Goal: Transaction & Acquisition: Purchase product/service

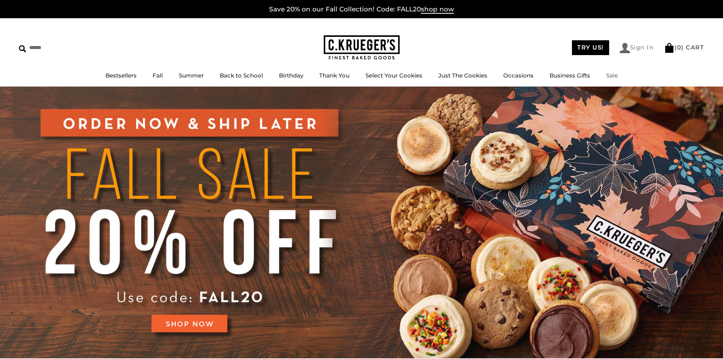
click at [638, 47] on link "Sign In" at bounding box center [637, 48] width 34 height 10
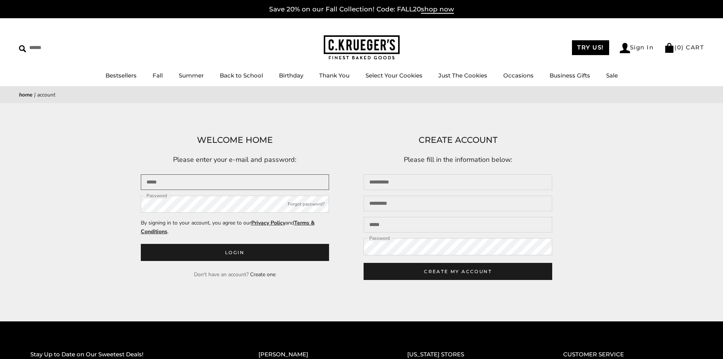
click at [166, 185] on input "Email" at bounding box center [235, 182] width 189 height 16
click at [141, 244] on button "Login" at bounding box center [235, 252] width 189 height 17
click at [166, 188] on input "Email" at bounding box center [235, 182] width 189 height 16
type input "**********"
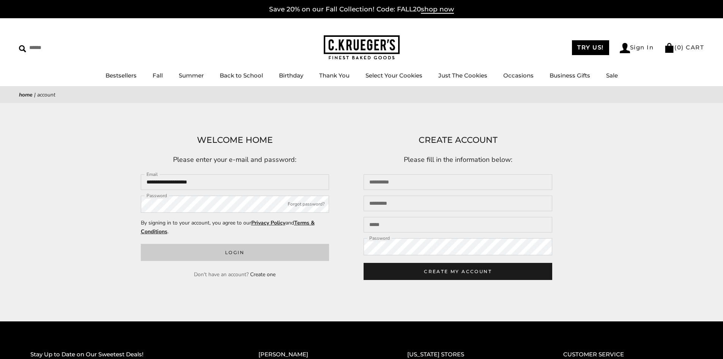
click at [244, 251] on button "Login" at bounding box center [235, 252] width 189 height 17
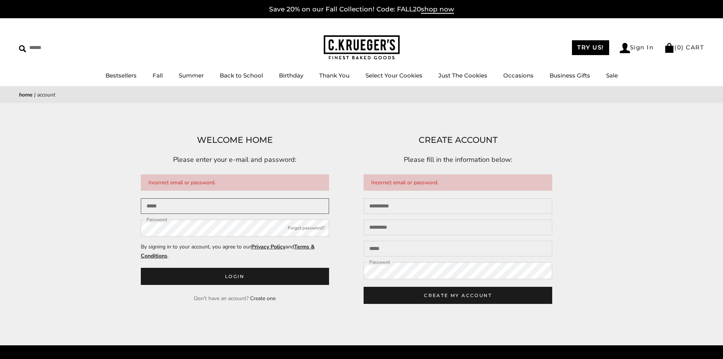
click at [185, 206] on input "Email" at bounding box center [235, 206] width 189 height 16
click at [171, 210] on input "Email" at bounding box center [235, 206] width 189 height 16
type input "**********"
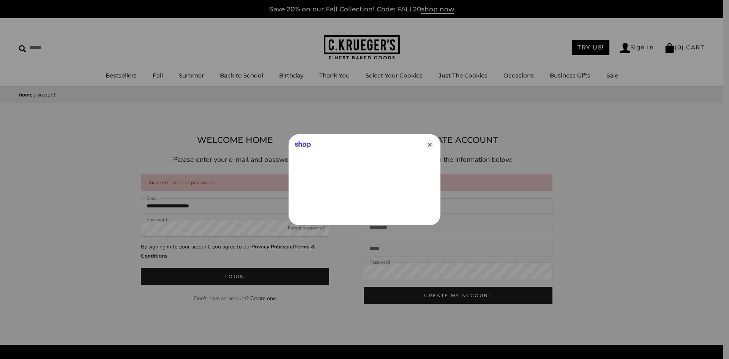
click at [164, 232] on div at bounding box center [364, 179] width 729 height 359
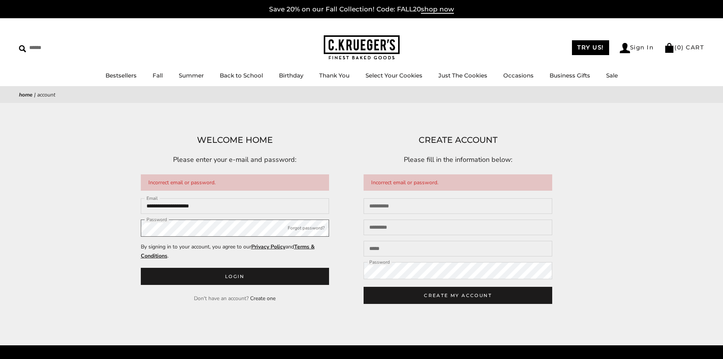
click at [141, 268] on button "Login" at bounding box center [235, 276] width 189 height 17
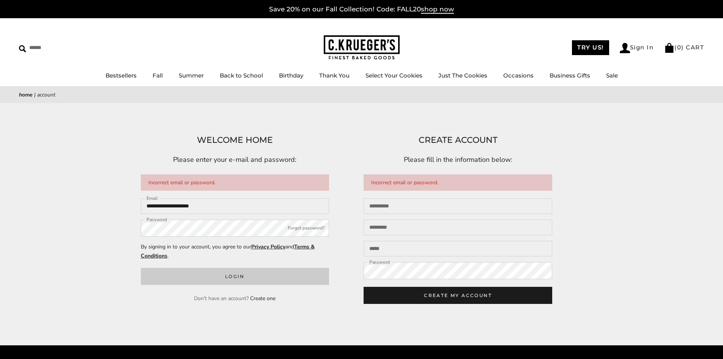
click at [240, 274] on button "Login" at bounding box center [235, 276] width 189 height 17
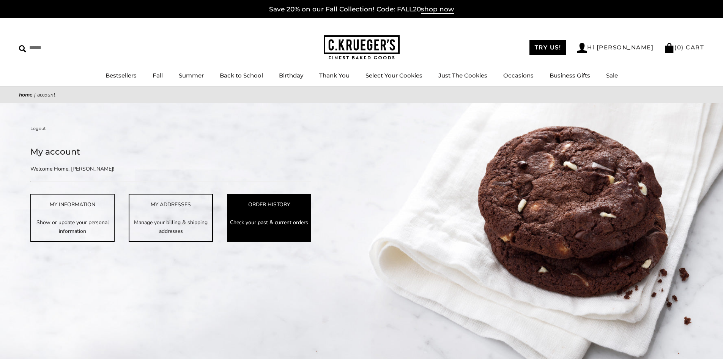
click at [245, 209] on link "ORDER HISTORY Check your past & current orders" at bounding box center [269, 218] width 84 height 48
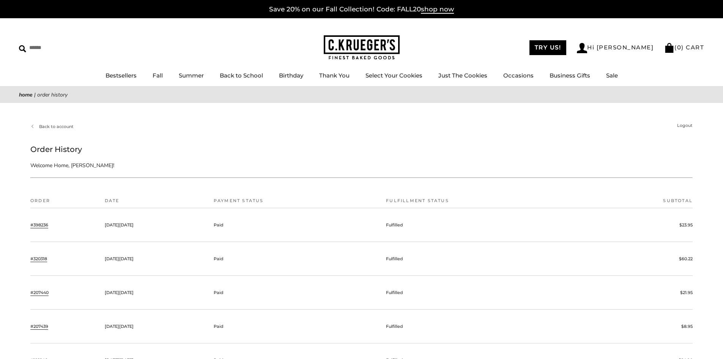
click at [47, 224] on link "#398236" at bounding box center [39, 224] width 18 height 7
click at [41, 257] on link "#320318" at bounding box center [38, 258] width 17 height 7
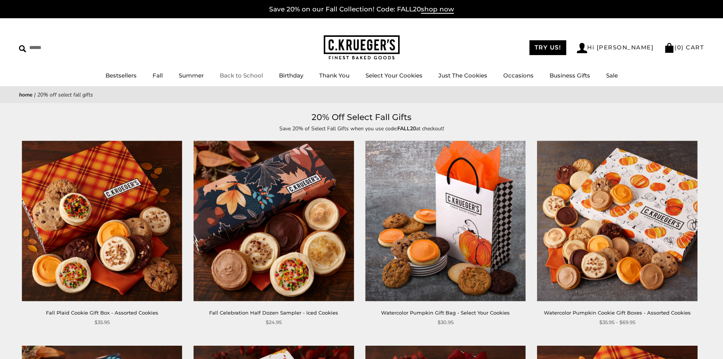
click at [252, 78] on link "Back to School" at bounding box center [241, 75] width 43 height 7
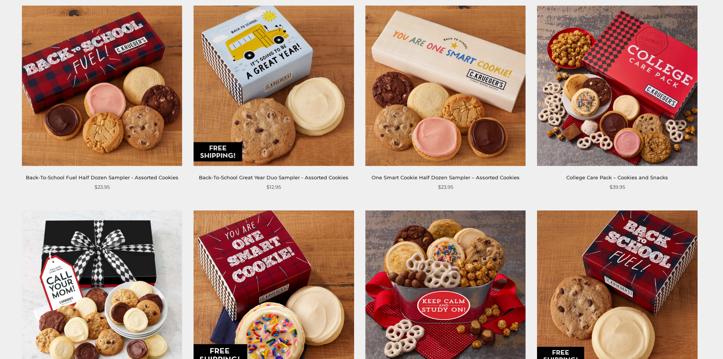
scroll to position [125, 0]
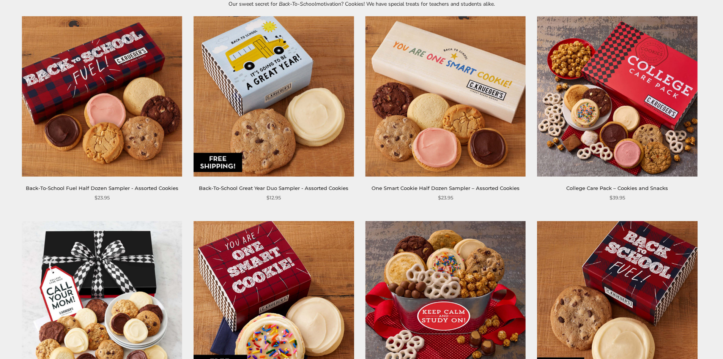
click at [629, 126] on img at bounding box center [617, 96] width 160 height 160
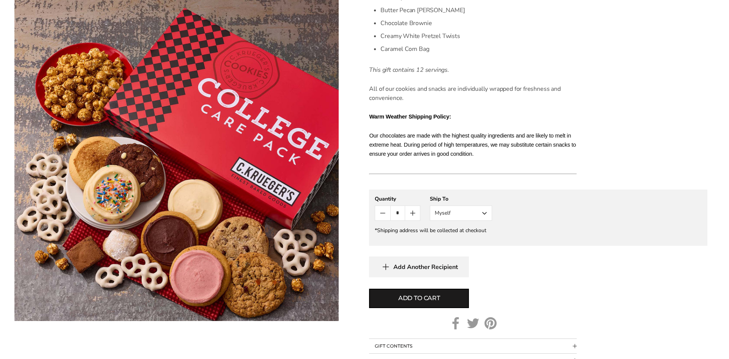
scroll to position [402, 0]
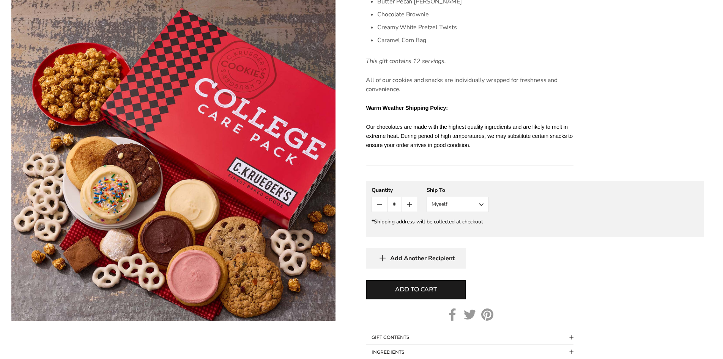
click at [477, 201] on button "Myself" at bounding box center [458, 204] width 62 height 15
click at [473, 229] on button "Other Recipient" at bounding box center [457, 232] width 61 height 14
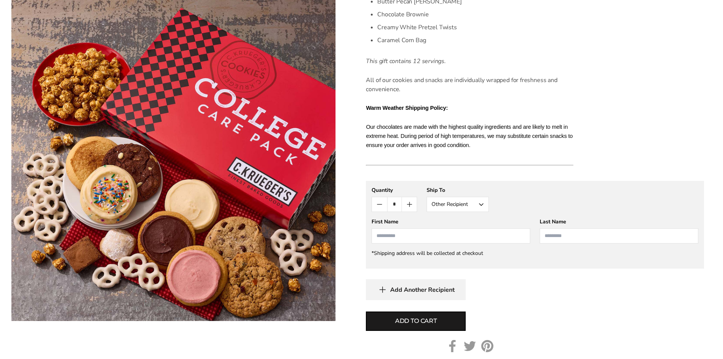
click at [423, 239] on input "First Name" at bounding box center [451, 235] width 159 height 15
click at [413, 250] on li "Emma Gearhart" at bounding box center [451, 250] width 158 height 14
type input "****"
type input "********"
drag, startPoint x: 434, startPoint y: 322, endPoint x: 436, endPoint y: 318, distance: 4.1
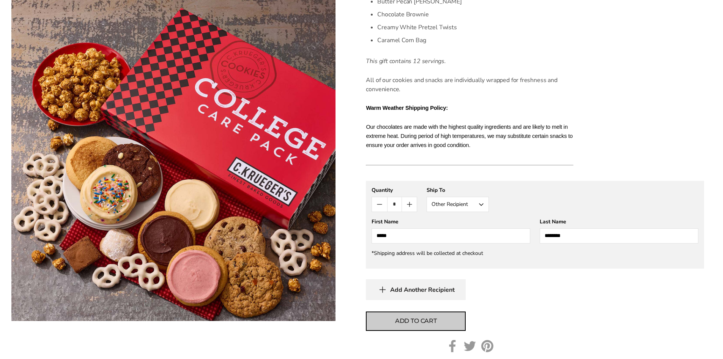
click at [434, 322] on span "Add to cart" at bounding box center [416, 320] width 42 height 9
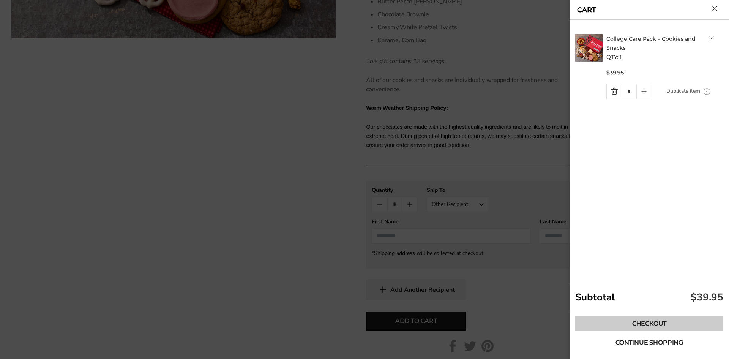
click at [647, 325] on link "Checkout" at bounding box center [649, 323] width 148 height 15
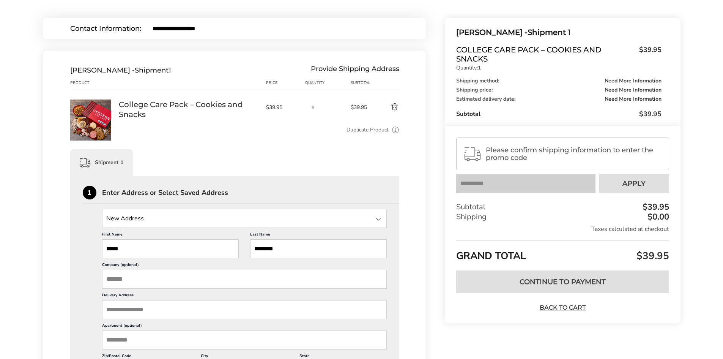
scroll to position [80, 0]
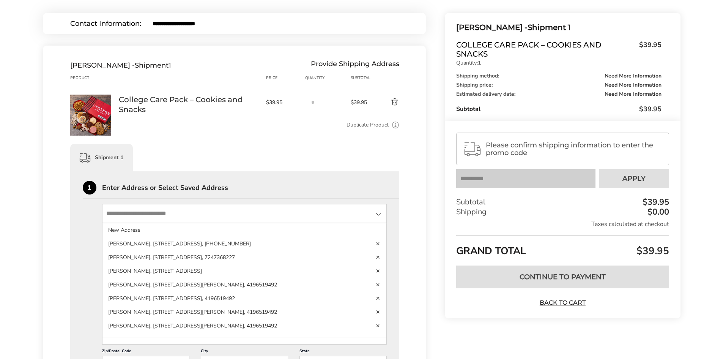
click at [128, 213] on input "State" at bounding box center [244, 213] width 285 height 19
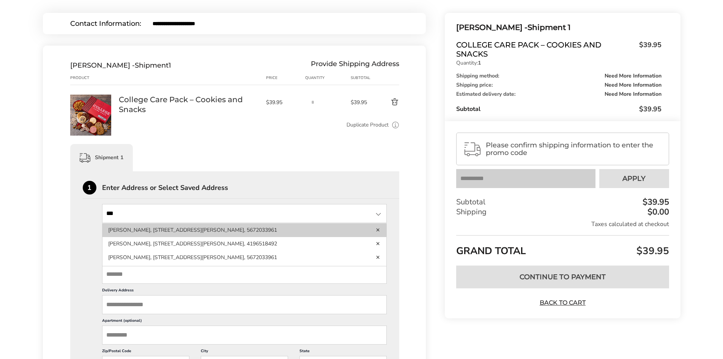
type input "***"
click at [162, 237] on li "Emma Gearhart, 602 N Wittenberg Ave, Springfield, OH, 45504-2122, United States…" at bounding box center [244, 244] width 284 height 14
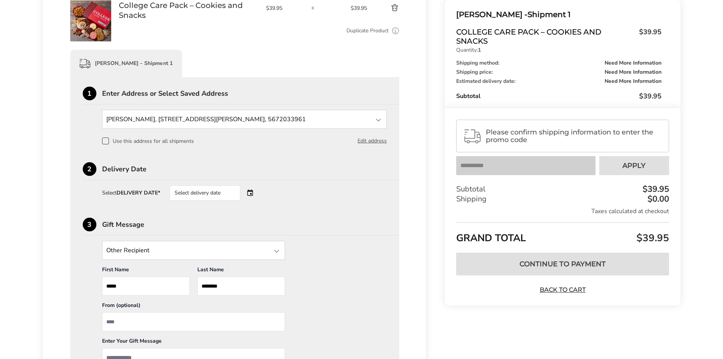
scroll to position [175, 0]
click at [198, 192] on div "Select delivery date" at bounding box center [205, 191] width 71 height 15
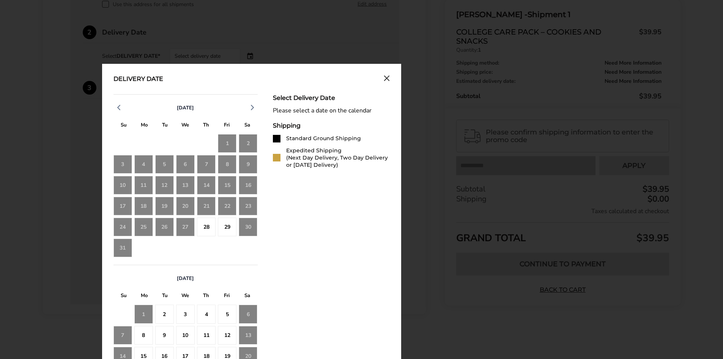
scroll to position [312, 0]
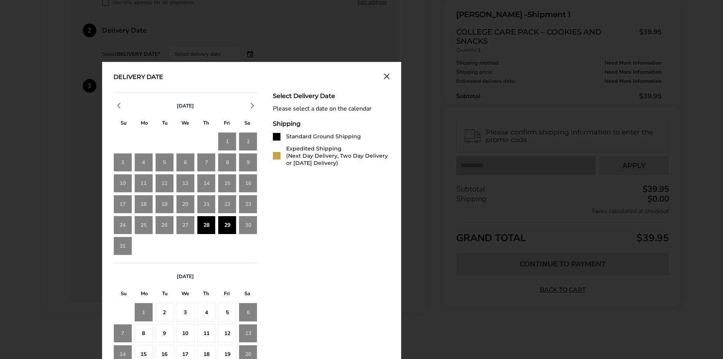
click at [229, 226] on div "29" at bounding box center [227, 225] width 19 height 19
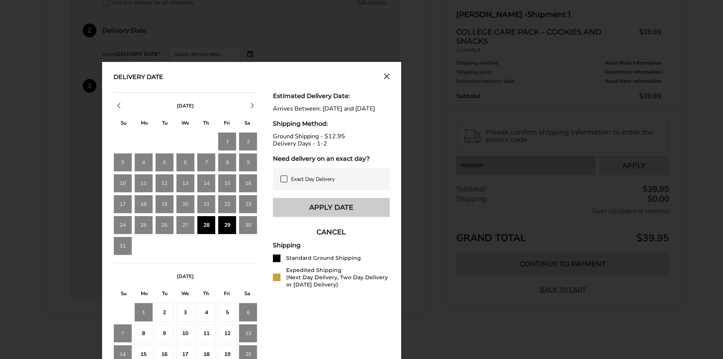
click at [347, 215] on button "Apply Date" at bounding box center [331, 207] width 117 height 19
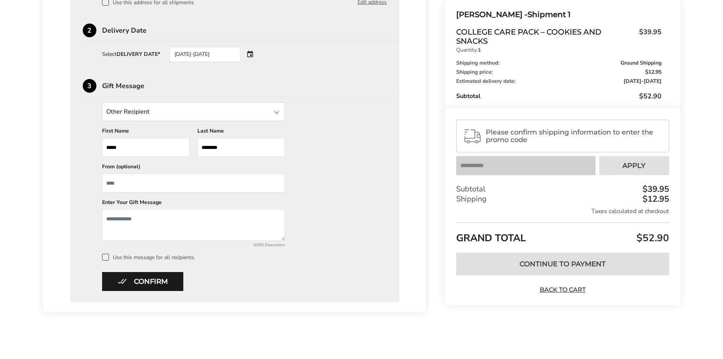
click at [140, 188] on input "From" at bounding box center [193, 182] width 183 height 19
type input "**********"
click at [127, 219] on textarea "Add a message" at bounding box center [193, 225] width 183 height 32
drag, startPoint x: 180, startPoint y: 217, endPoint x: 189, endPoint y: 217, distance: 9.1
click at [181, 217] on textarea "**********" at bounding box center [193, 225] width 183 height 32
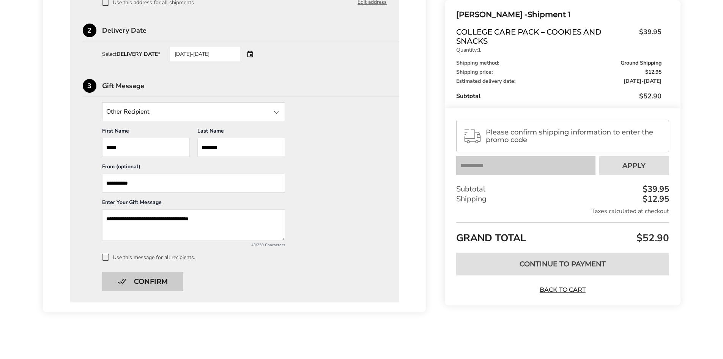
type textarea "**********"
click at [160, 281] on button "Confirm" at bounding box center [142, 281] width 81 height 19
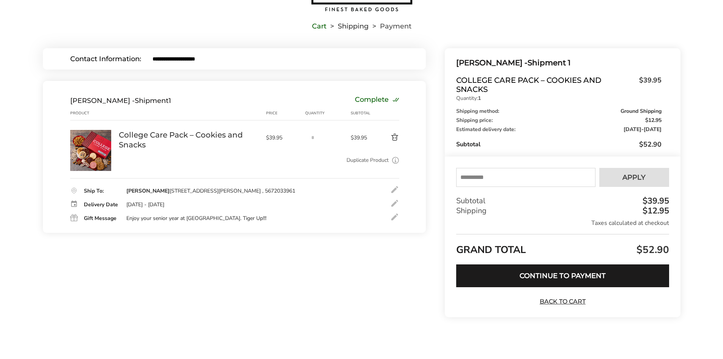
scroll to position [44, 0]
click at [493, 178] on input "text" at bounding box center [525, 177] width 139 height 19
type input "******"
click at [615, 173] on button "Apply" at bounding box center [634, 177] width 70 height 19
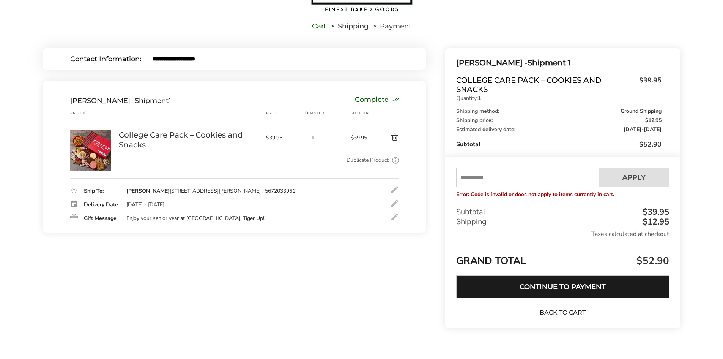
click at [576, 286] on button "Continue to Payment" at bounding box center [562, 286] width 213 height 23
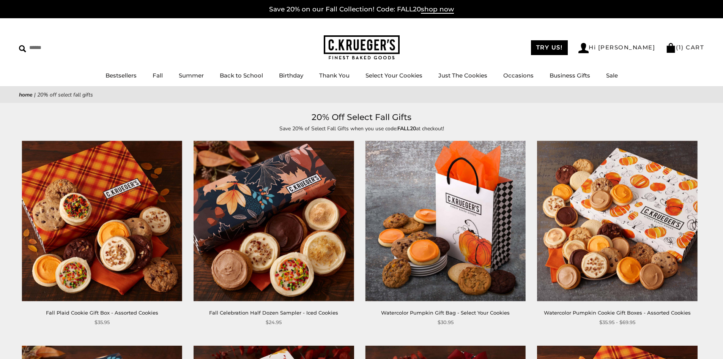
drag, startPoint x: 726, startPoint y: 39, endPoint x: 720, endPoint y: 8, distance: 31.3
click at [688, 44] on link "( 1 ) CART" at bounding box center [685, 47] width 38 height 7
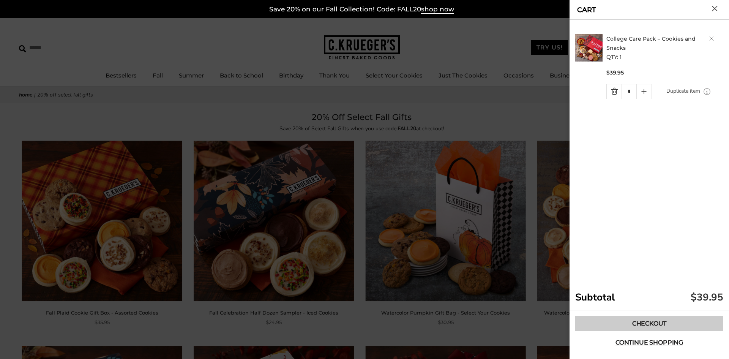
click at [656, 318] on link "Checkout" at bounding box center [649, 323] width 148 height 15
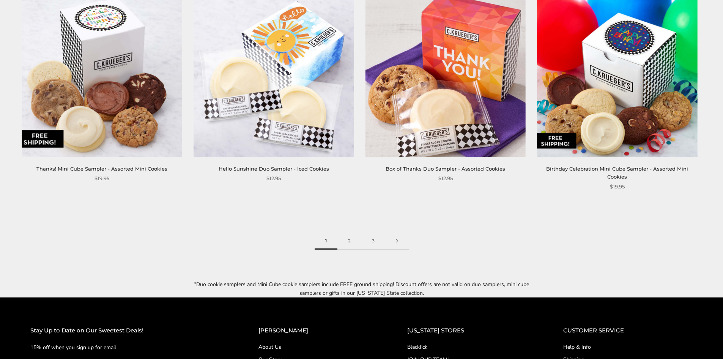
scroll to position [1196, 0]
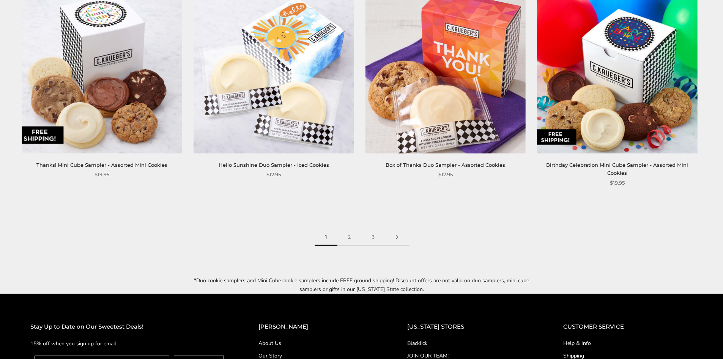
click at [396, 229] on link at bounding box center [397, 237] width 24 height 17
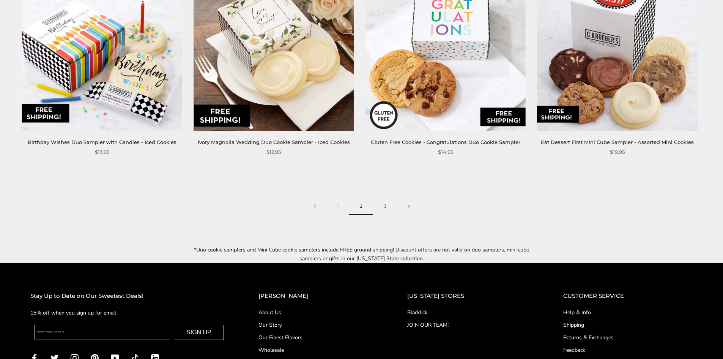
scroll to position [1216, 0]
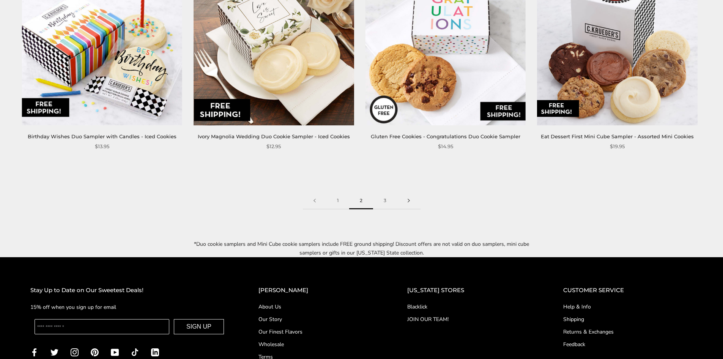
click at [408, 193] on link at bounding box center [409, 200] width 24 height 17
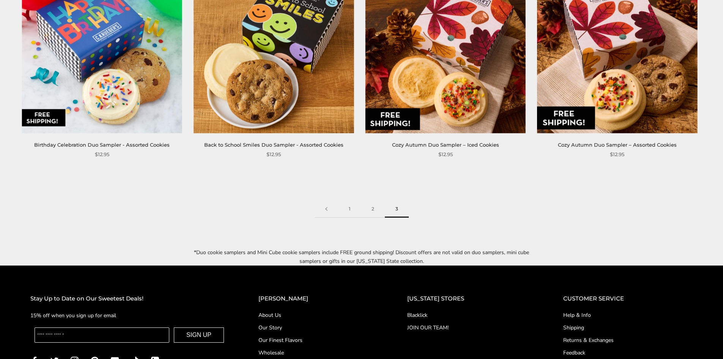
scroll to position [829, 0]
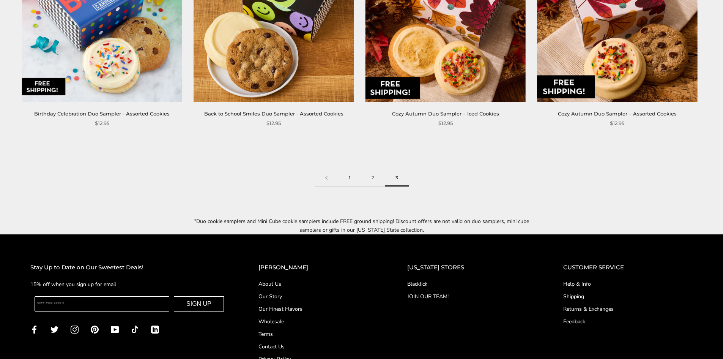
click at [348, 178] on link "1" at bounding box center [349, 177] width 23 height 17
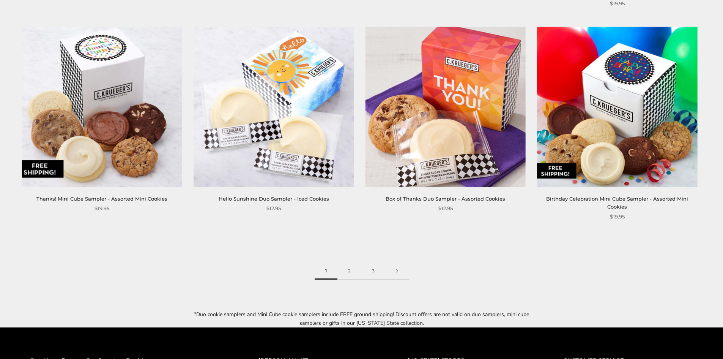
scroll to position [1192, 0]
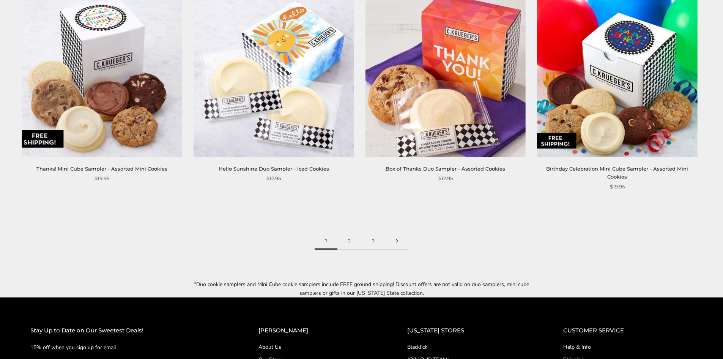
click at [397, 232] on link at bounding box center [397, 240] width 24 height 17
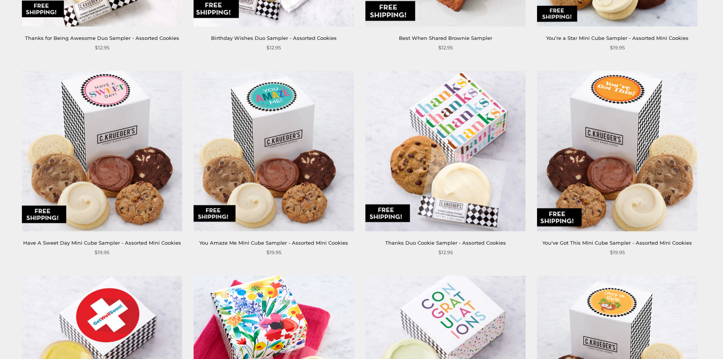
scroll to position [495, 0]
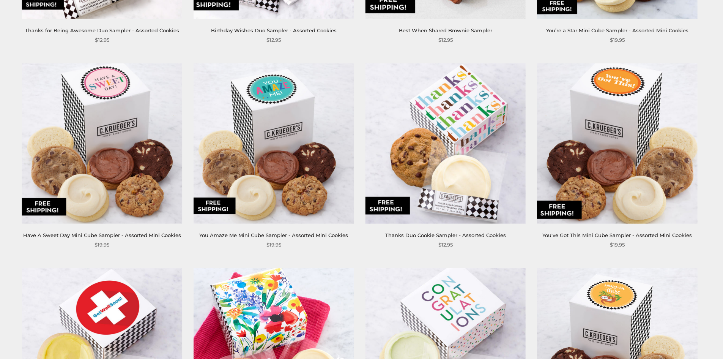
click at [653, 134] on img at bounding box center [617, 143] width 160 height 160
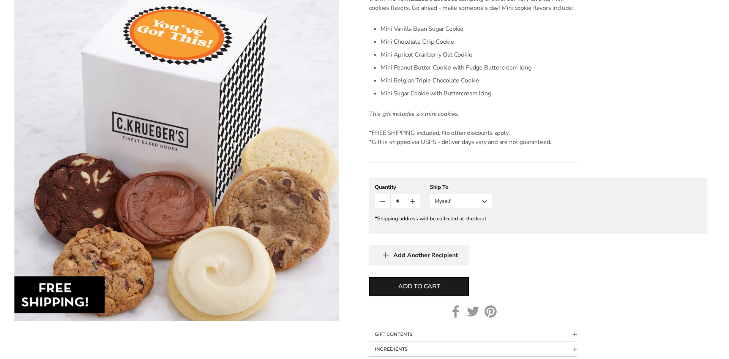
scroll to position [247, 0]
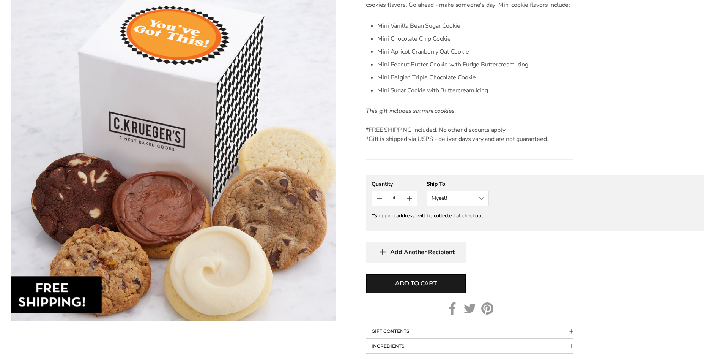
click at [485, 199] on button "Myself" at bounding box center [458, 198] width 62 height 15
click at [473, 223] on button "Other Recipient" at bounding box center [457, 226] width 61 height 14
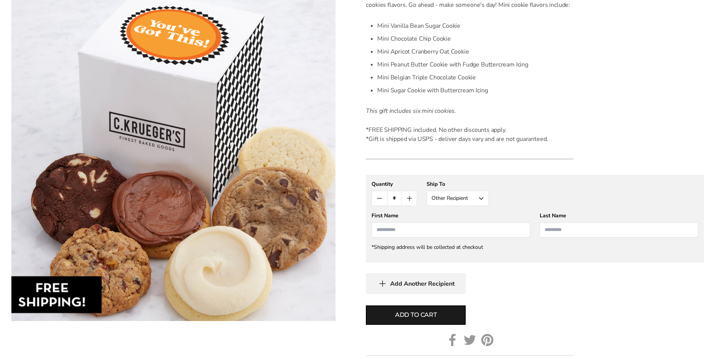
click at [446, 232] on input "First Name" at bounding box center [451, 229] width 159 height 15
click at [424, 243] on li "Emma Gearhart" at bounding box center [451, 244] width 158 height 14
type input "****"
type input "********"
click at [434, 315] on span "Add to cart" at bounding box center [416, 314] width 42 height 9
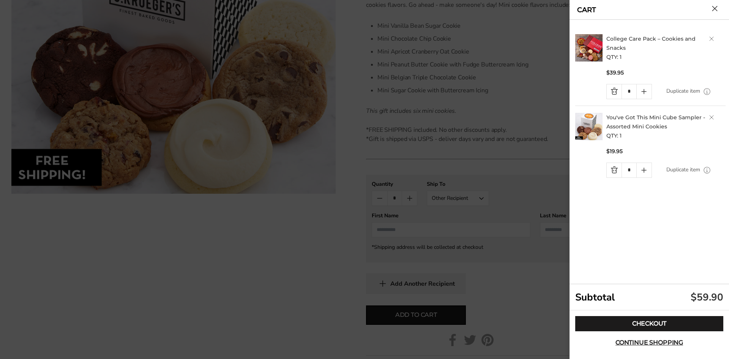
click at [615, 91] on link "Quantity minus button" at bounding box center [614, 91] width 15 height 14
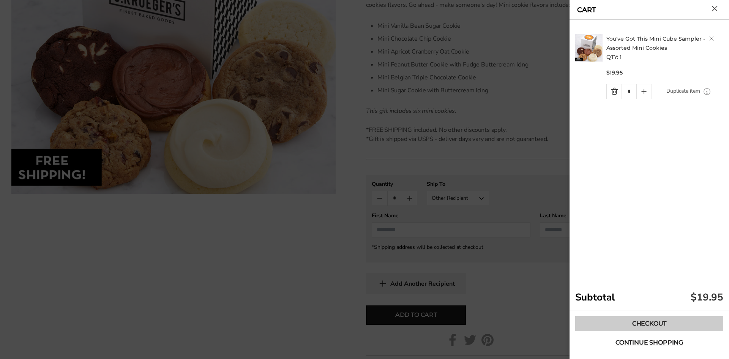
click at [646, 322] on link "Checkout" at bounding box center [649, 323] width 148 height 15
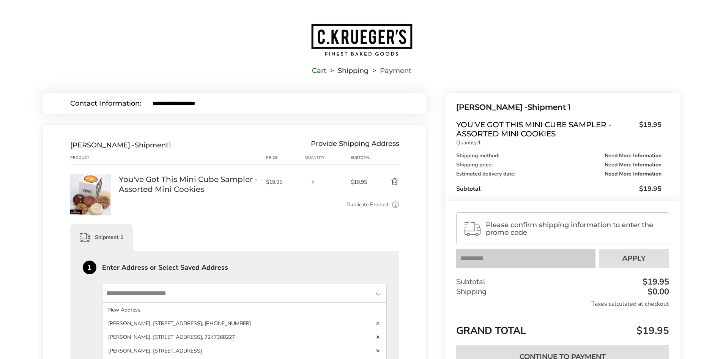
click at [142, 298] on input "State" at bounding box center [244, 293] width 285 height 19
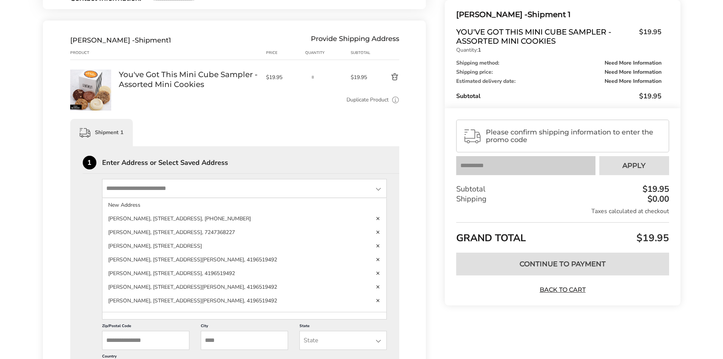
scroll to position [104, 0]
click at [158, 188] on input "State" at bounding box center [244, 189] width 285 height 19
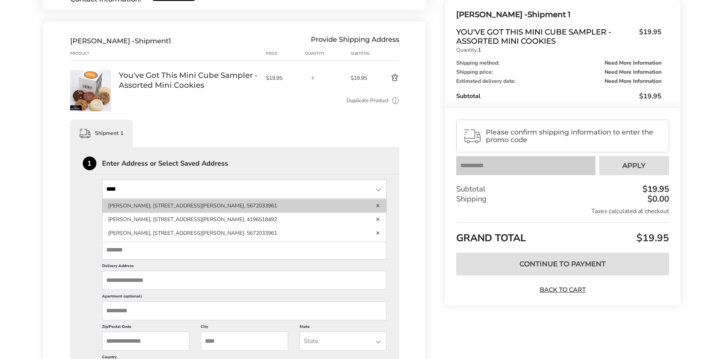
type input "***"
click at [177, 213] on li "[PERSON_NAME], [STREET_ADDRESS][PERSON_NAME], 5672033961" at bounding box center [244, 220] width 284 height 14
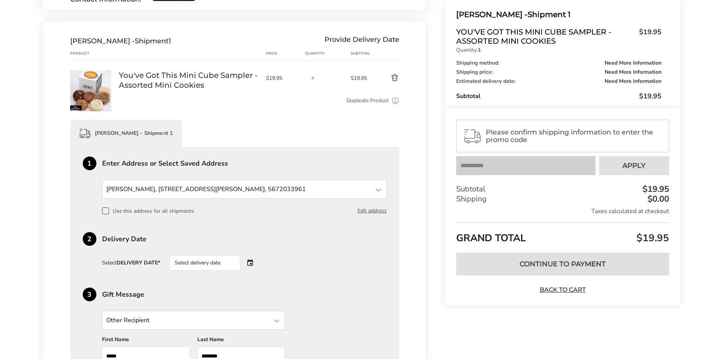
click at [218, 262] on div "Select delivery date" at bounding box center [205, 262] width 71 height 15
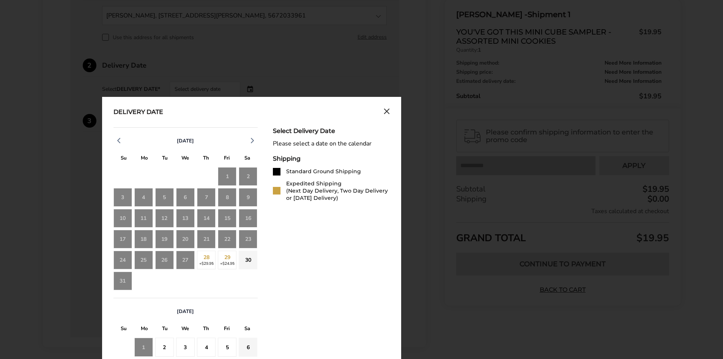
scroll to position [279, 0]
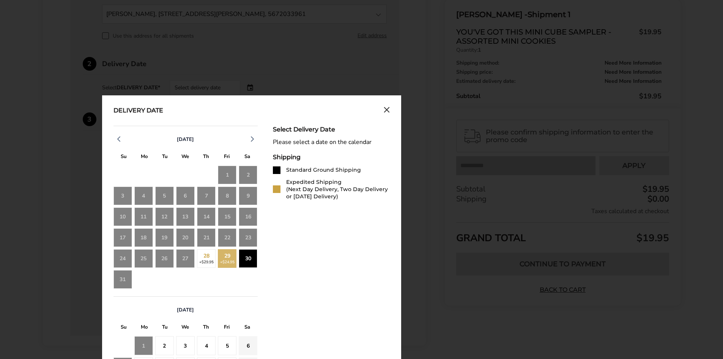
click at [252, 257] on div "30" at bounding box center [248, 258] width 19 height 19
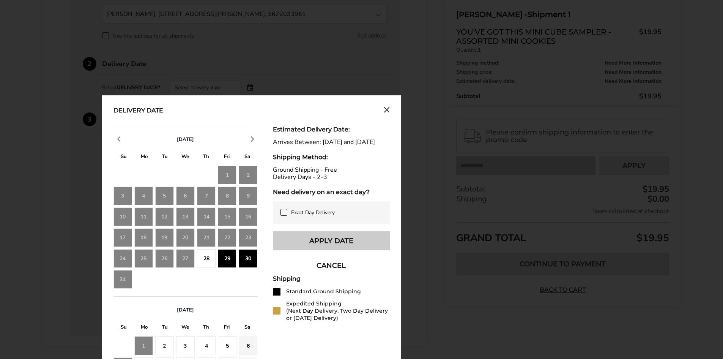
click at [348, 246] on button "Apply Date" at bounding box center [331, 240] width 117 height 19
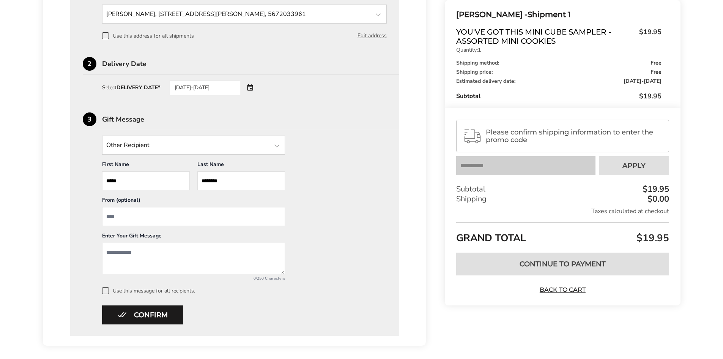
click at [125, 222] on input "From" at bounding box center [193, 216] width 183 height 19
type input "**********"
click at [121, 251] on textarea "Add a message" at bounding box center [193, 259] width 183 height 32
type textarea "*"
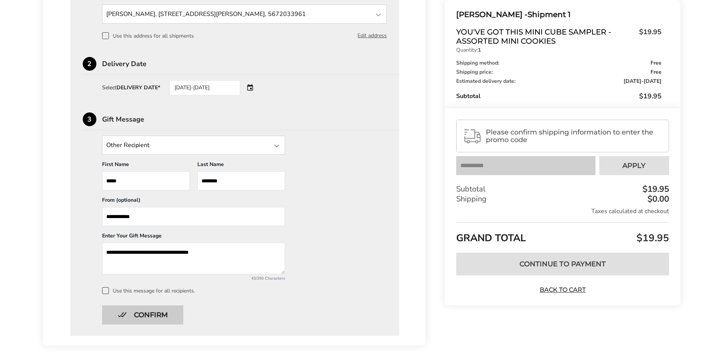
type textarea "**********"
click at [139, 309] on button "Confirm" at bounding box center [142, 314] width 81 height 19
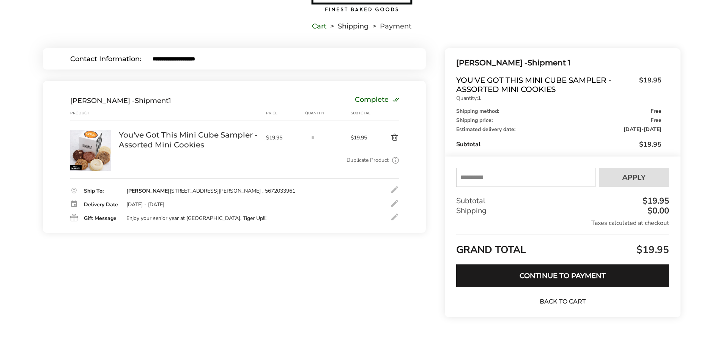
scroll to position [44, 0]
click at [564, 274] on button "Continue to Payment" at bounding box center [562, 275] width 213 height 23
